Goal: Navigation & Orientation: Find specific page/section

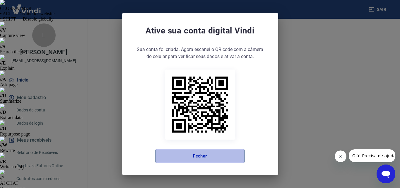
click at [196, 152] on button "Fechar" at bounding box center [200, 156] width 89 height 14
